Goal: Information Seeking & Learning: Learn about a topic

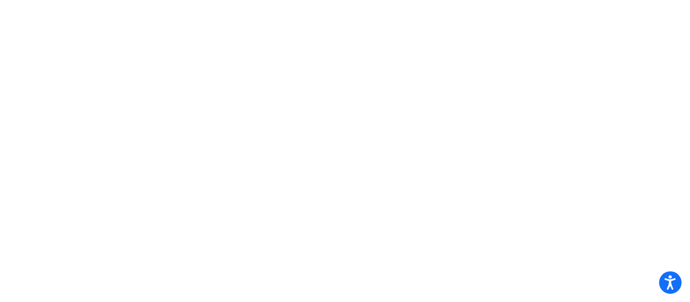
click at [673, 289] on icon "Open accessiBe: accessibility options, statement and help" at bounding box center [670, 285] width 11 height 12
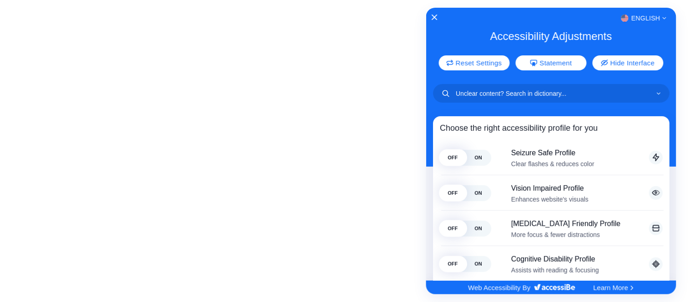
click at [447, 23] on div "English" at bounding box center [551, 18] width 250 height 12
click at [436, 16] on icon "Close Accessibility Interface" at bounding box center [434, 17] width 6 height 6
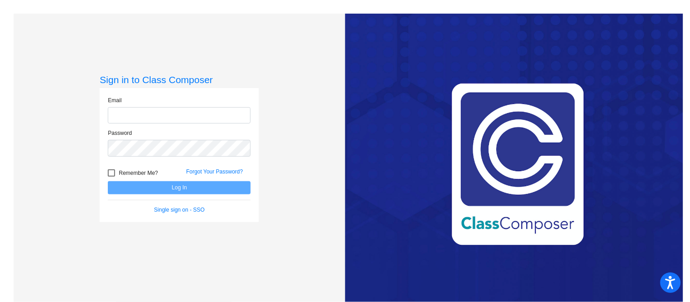
type input "[EMAIL_ADDRESS][DOMAIN_NAME]"
click at [154, 188] on button "Log In" at bounding box center [179, 187] width 143 height 13
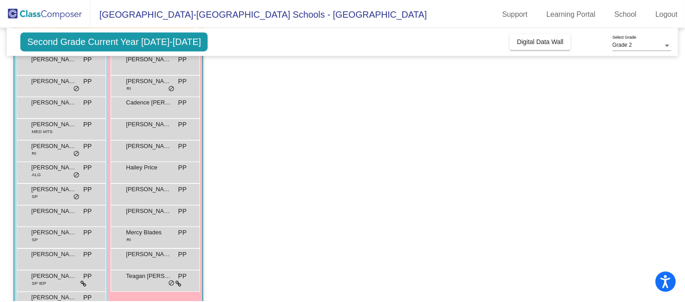
scroll to position [118, 0]
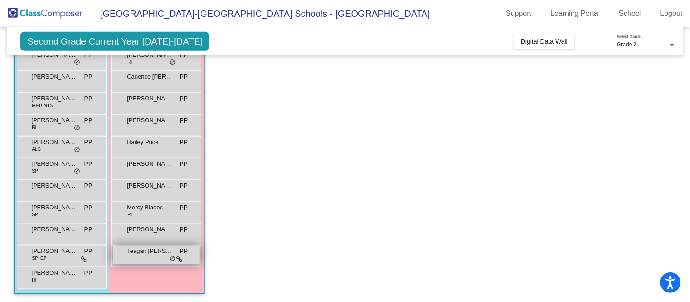
click at [144, 255] on span "Teagan Smelko" at bounding box center [149, 251] width 45 height 9
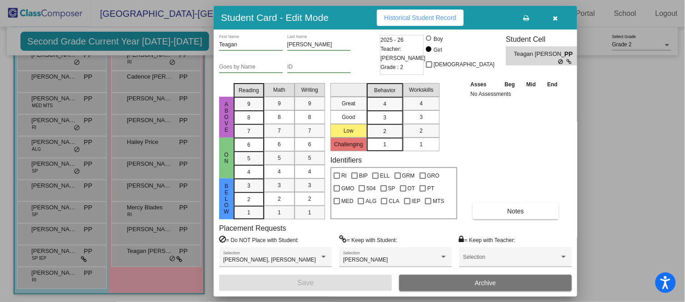
click at [433, 15] on span "Historical Student Record" at bounding box center [420, 17] width 72 height 7
click at [498, 213] on button "Notes" at bounding box center [516, 211] width 86 height 16
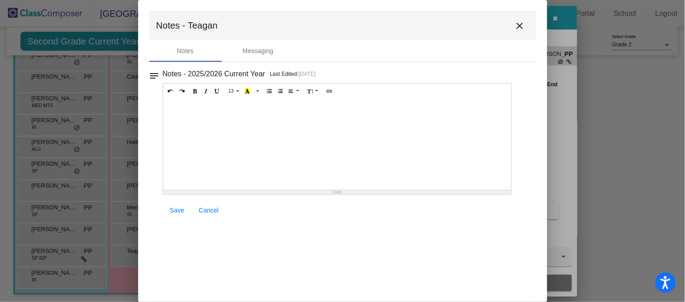
click at [520, 26] on mat-icon "close" at bounding box center [520, 25] width 11 height 11
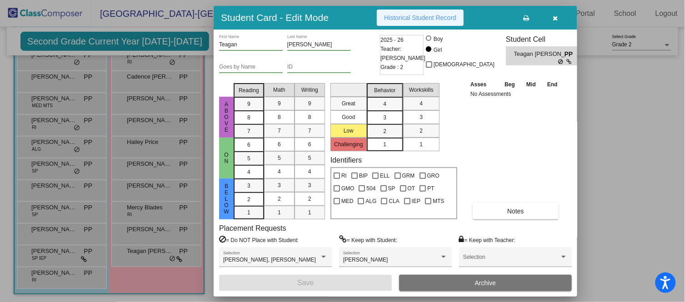
click at [434, 20] on span "Historical Student Record" at bounding box center [420, 17] width 72 height 7
